Goal: Transaction & Acquisition: Purchase product/service

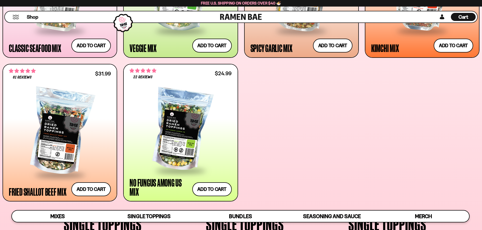
scroll to position [329, 0]
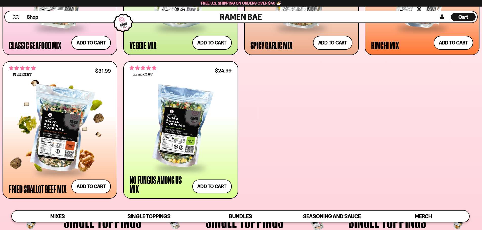
click at [70, 145] on div at bounding box center [60, 129] width 102 height 84
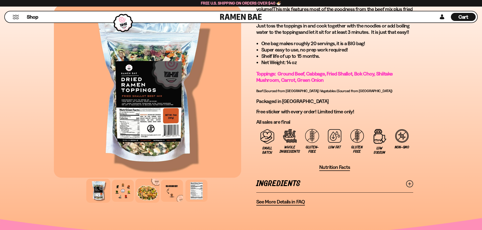
scroll to position [354, 0]
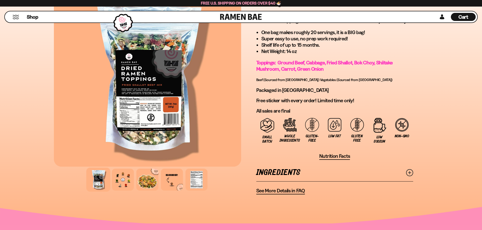
click at [147, 184] on div at bounding box center [147, 180] width 24 height 24
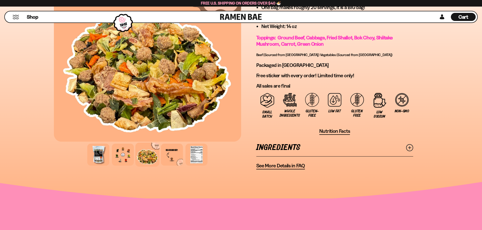
scroll to position [379, 0]
click at [412, 147] on icon at bounding box center [409, 147] width 7 height 7
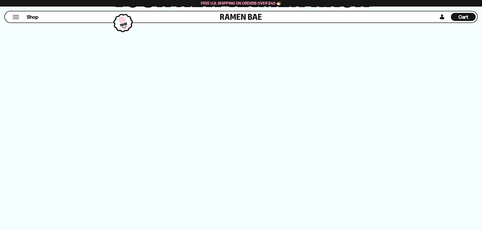
scroll to position [1365, 0]
